Goal: Information Seeking & Learning: Learn about a topic

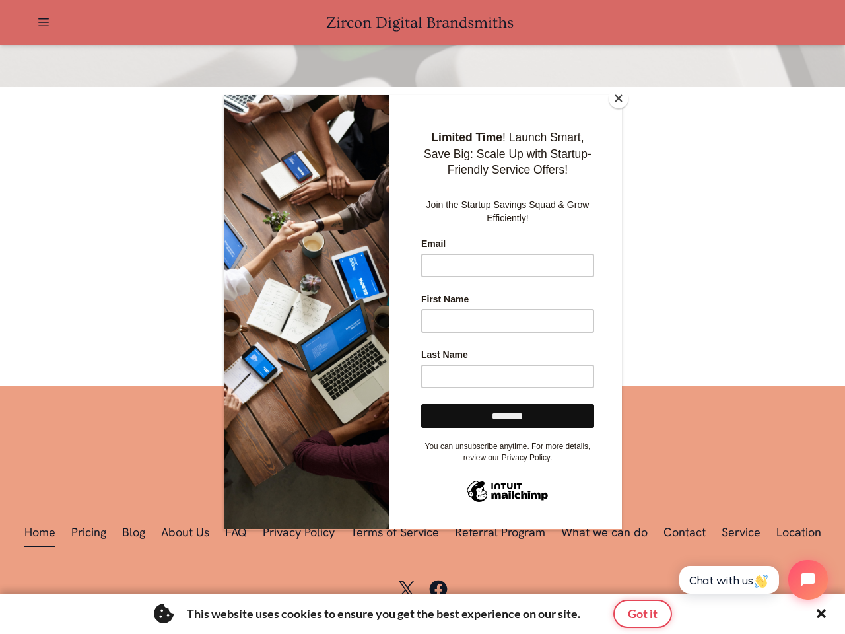
scroll to position [0, 2170]
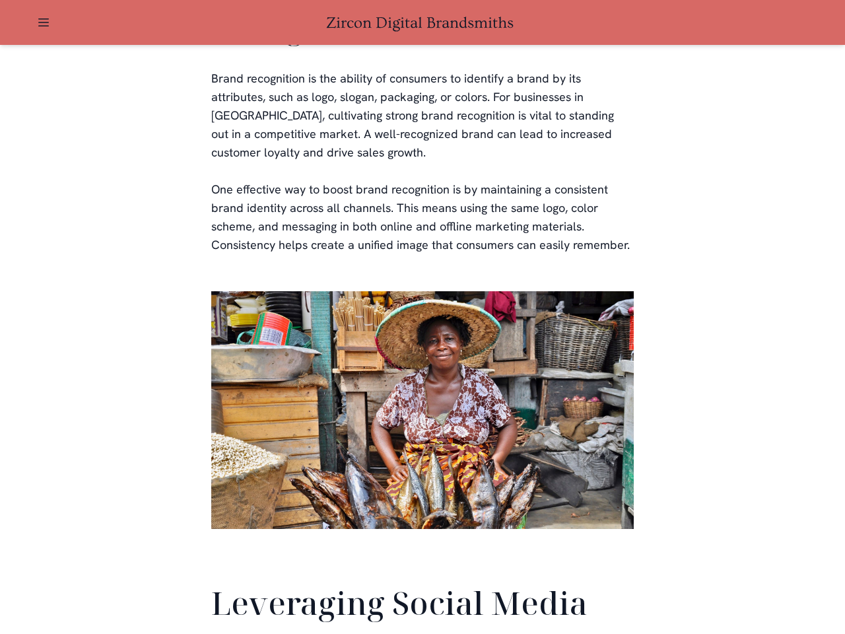
scroll to position [3107, 0]
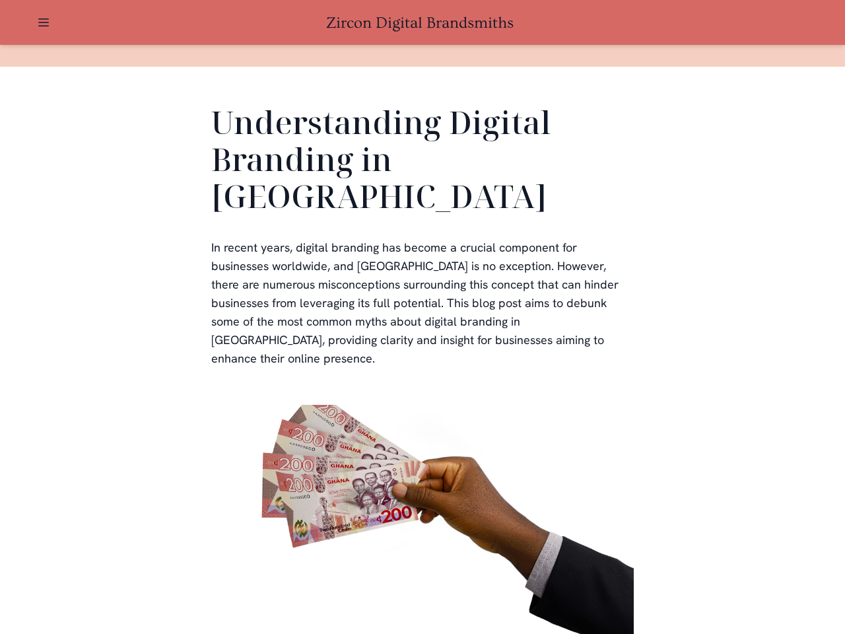
scroll to position [2898, 0]
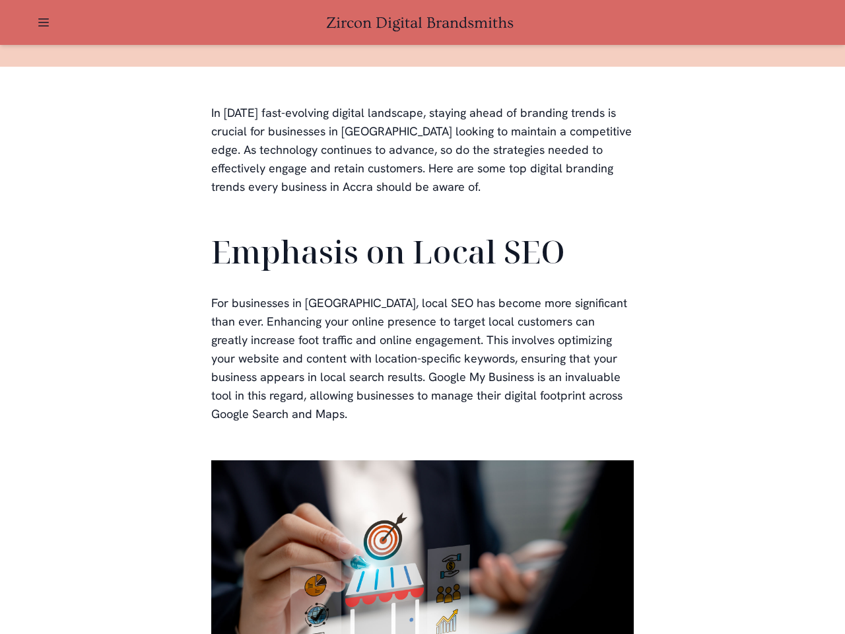
scroll to position [396, 0]
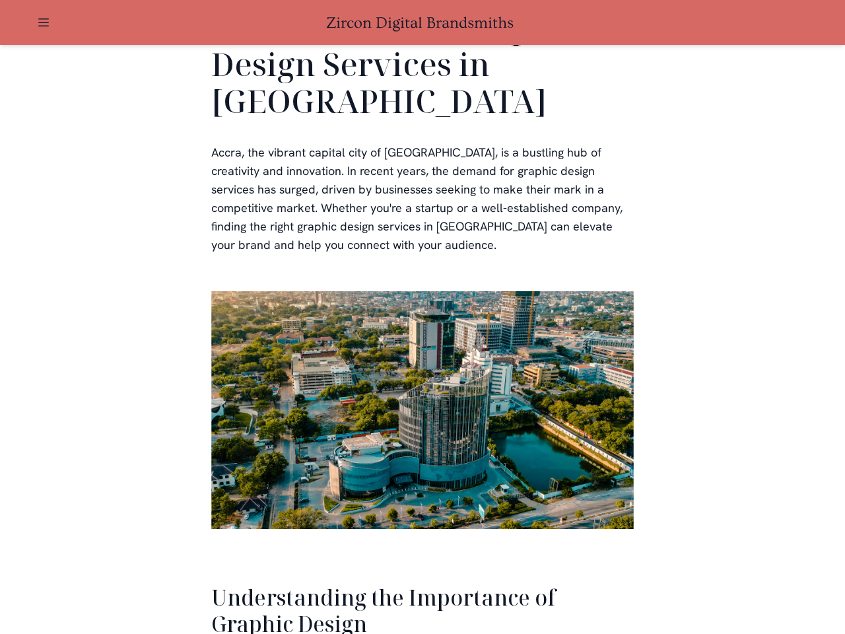
scroll to position [2711, 0]
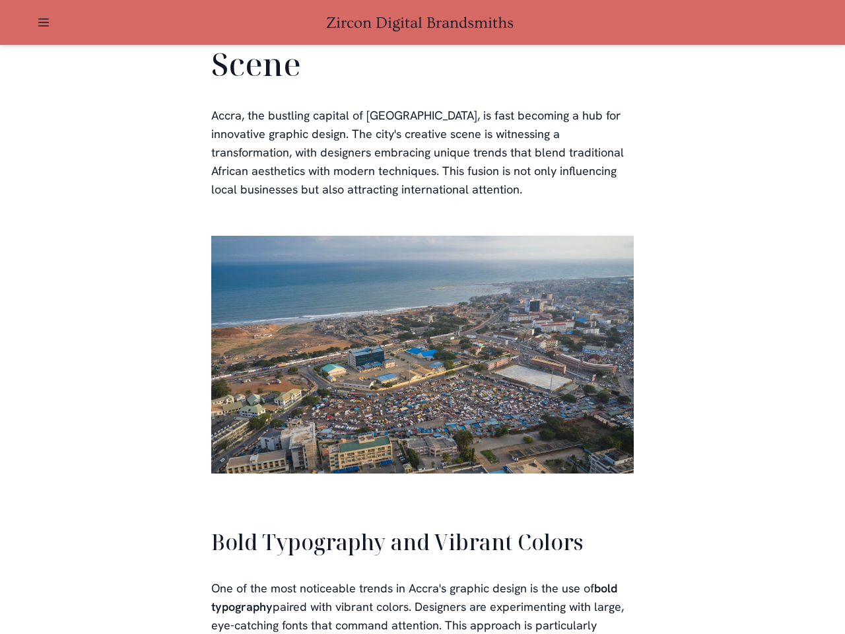
scroll to position [2988, 0]
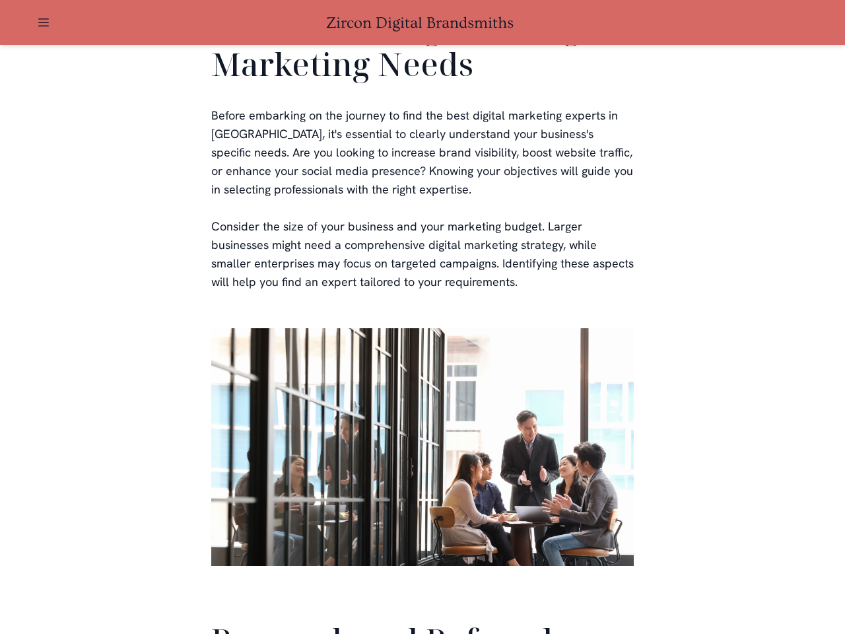
scroll to position [3141, 0]
